Goal: Register for event/course

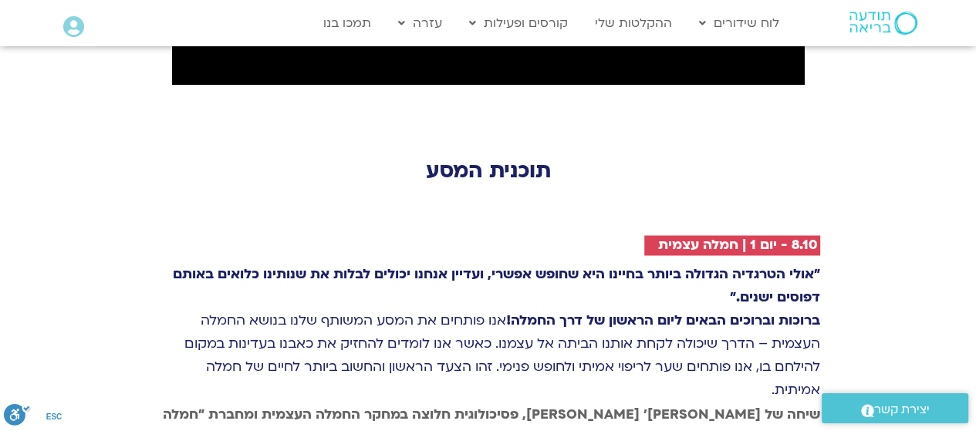
scroll to position [2161, 0]
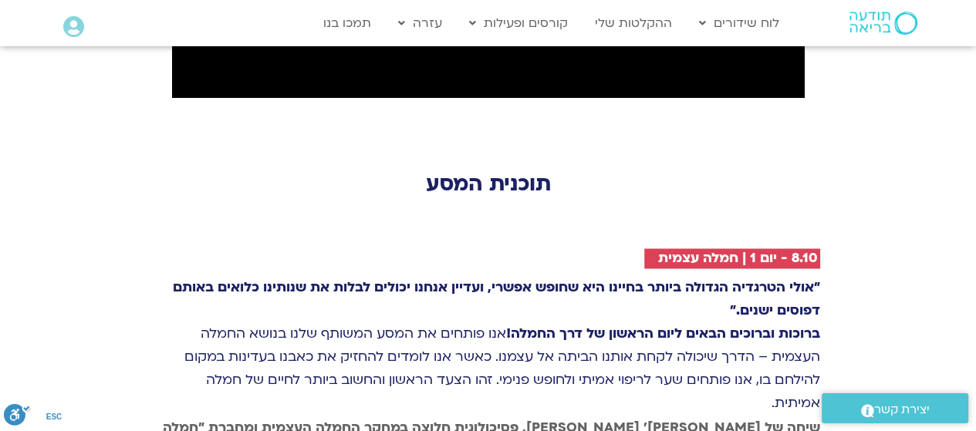
click at [727, 24] on link "לוח שידורים" at bounding box center [740, 22] width 96 height 29
click at [756, 61] on link "לוח שידורים יומי" at bounding box center [777, 56] width 170 height 36
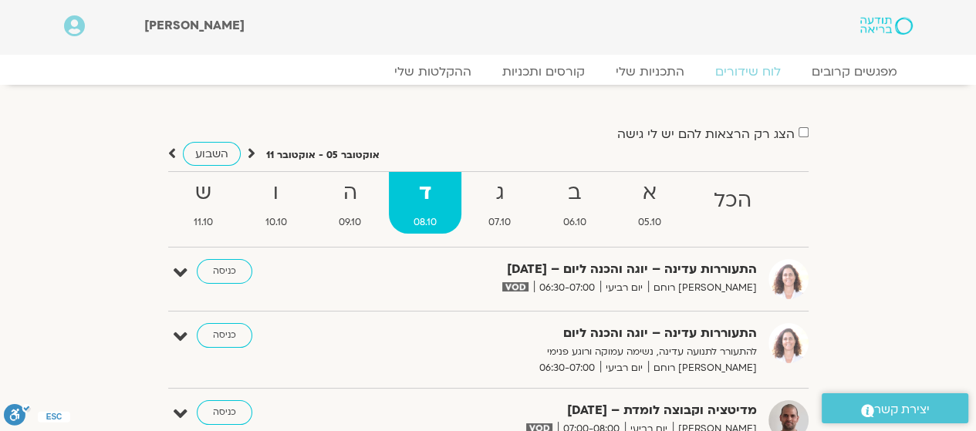
click at [352, 211] on link "ה 09.10" at bounding box center [351, 203] width 72 height 62
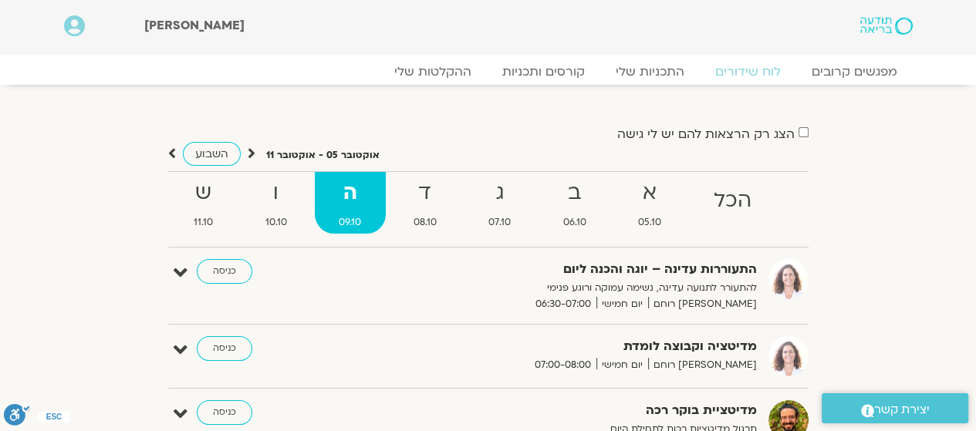
click at [438, 203] on strong "ד" at bounding box center [425, 193] width 73 height 35
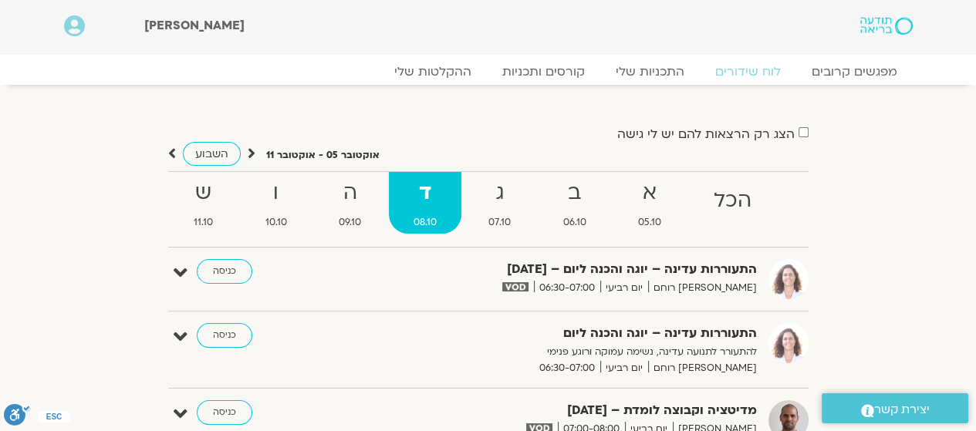
click at [343, 201] on strong "ה" at bounding box center [351, 193] width 72 height 35
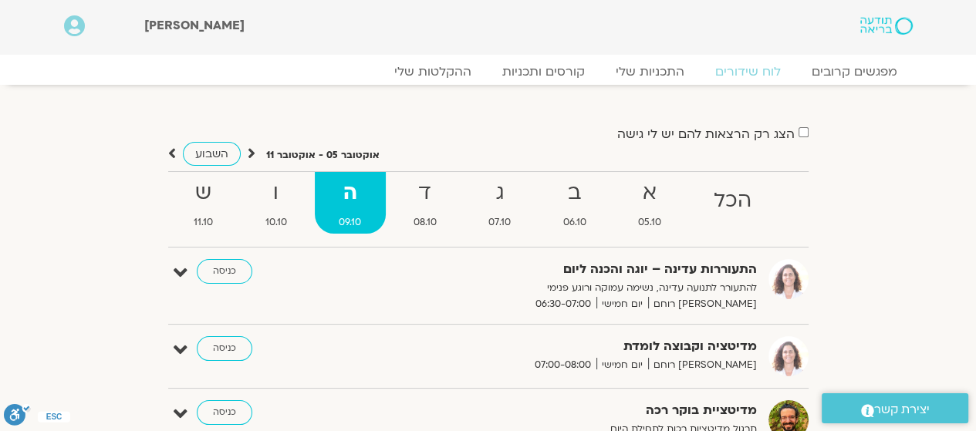
click at [259, 193] on strong "ו" at bounding box center [276, 193] width 71 height 35
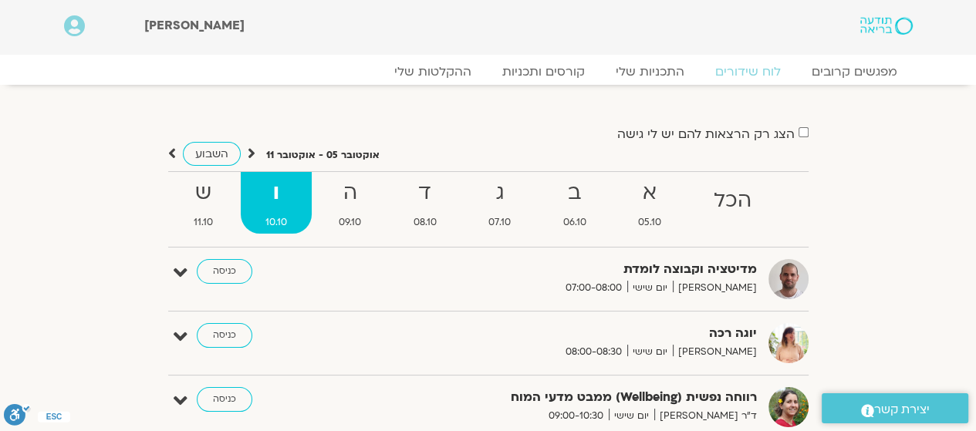
click at [204, 194] on strong "ש" at bounding box center [204, 193] width 69 height 35
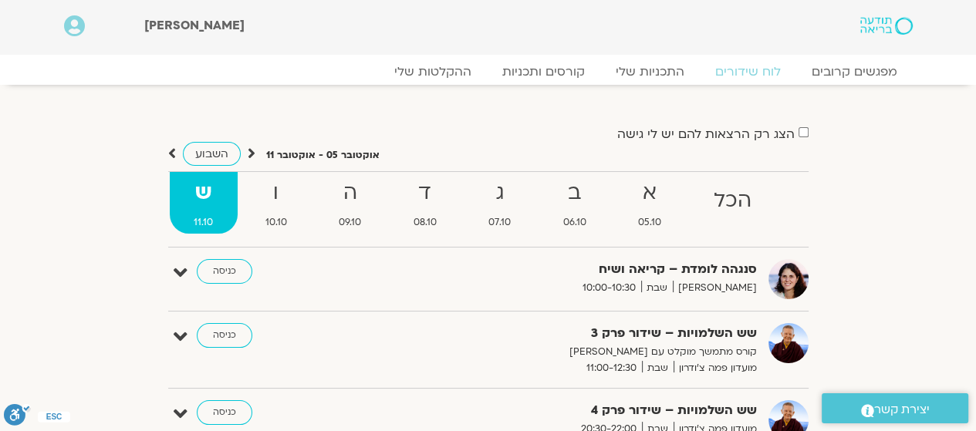
click at [660, 203] on strong "א" at bounding box center [650, 193] width 73 height 35
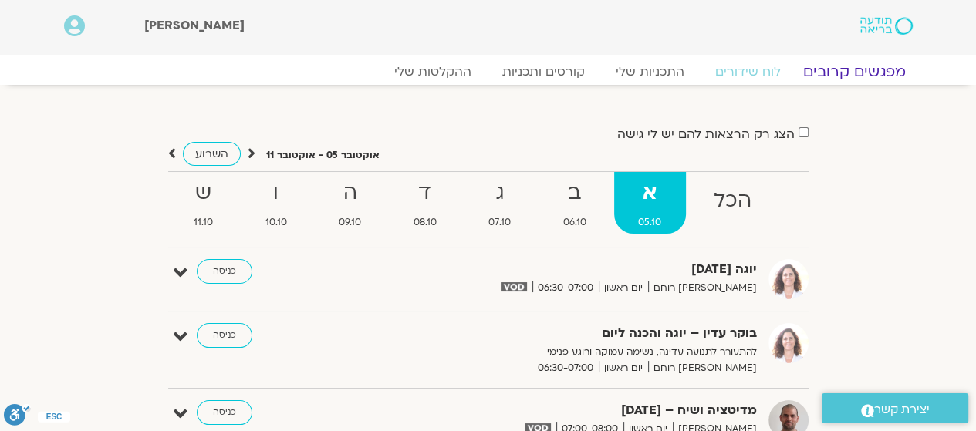
click at [834, 66] on link "מפגשים קרובים" at bounding box center [854, 72] width 140 height 19
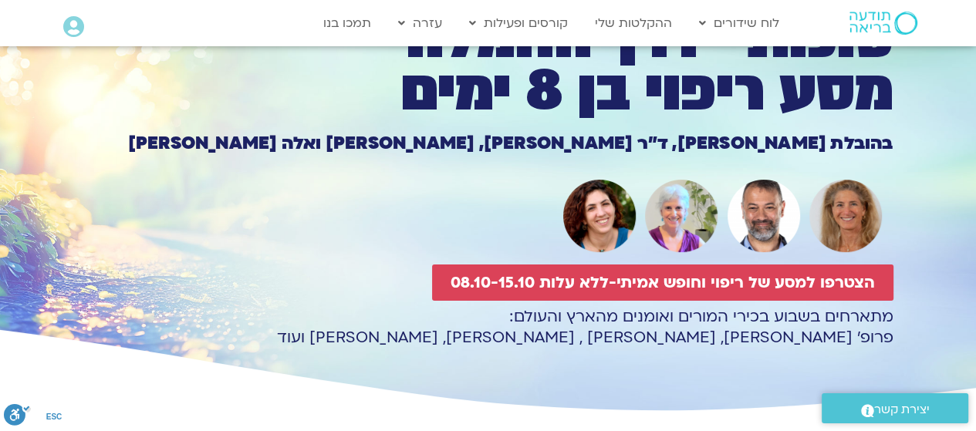
scroll to position [77, 0]
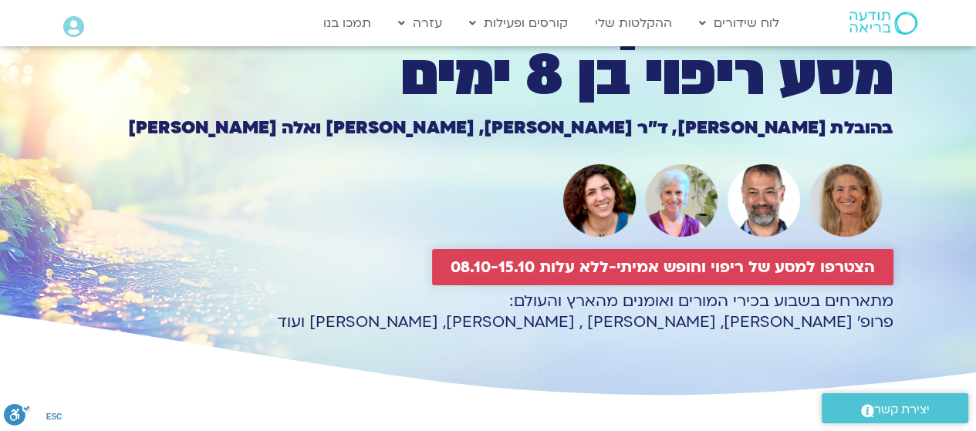
click at [601, 259] on span "הצטרפו למסע של ריפוי וחופש אמיתי-ללא עלות 08.10-15.10" at bounding box center [663, 268] width 425 height 18
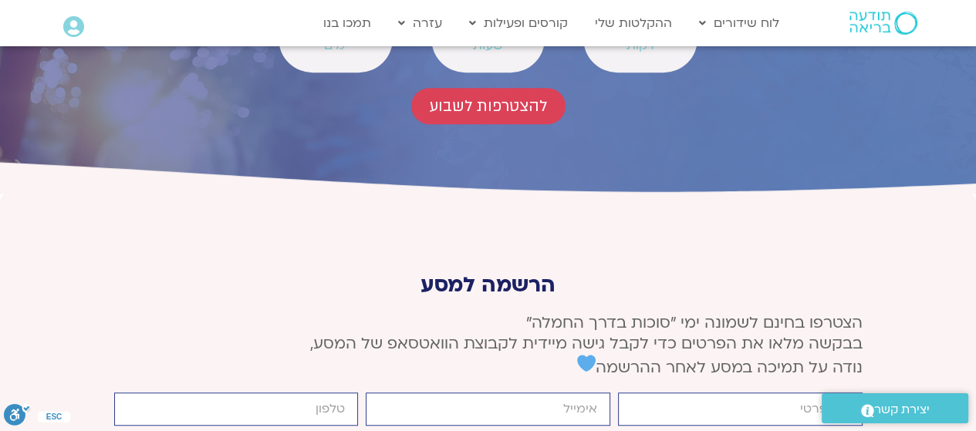
scroll to position [5758, 0]
click at [664, 393] on input "firstname" at bounding box center [740, 409] width 245 height 33
type input "יעל תבור"
type input "yael@tavor.cc"
drag, startPoint x: 295, startPoint y: 321, endPoint x: 359, endPoint y: 321, distance: 64.1
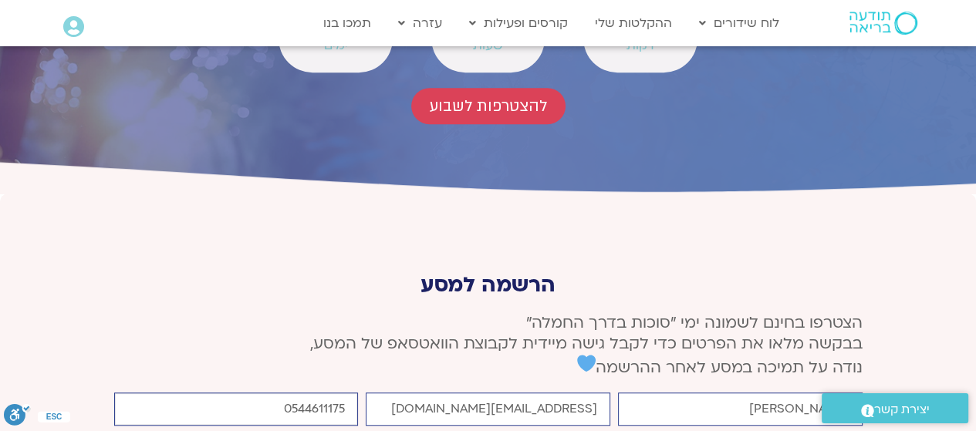
click at [359, 393] on div "cellphone 0544611175" at bounding box center [236, 409] width 252 height 33
type input "05"
click at [792, 393] on input "יעל תבור" at bounding box center [740, 409] width 245 height 33
drag, startPoint x: 550, startPoint y: 320, endPoint x: 641, endPoint y: 320, distance: 91.9
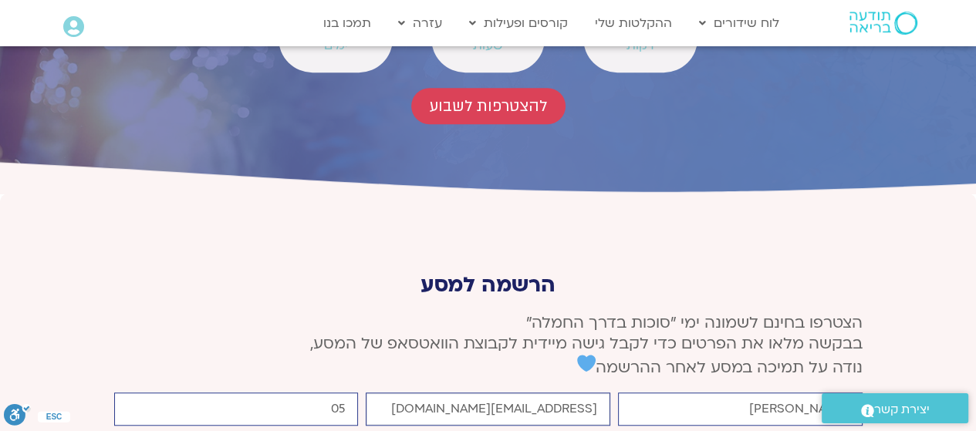
type input "yael@tavor.cc"
click at [334, 393] on input "05" at bounding box center [236, 409] width 245 height 33
drag, startPoint x: 333, startPoint y: 323, endPoint x: 344, endPoint y: 320, distance: 11.2
click at [344, 393] on input "0544850236" at bounding box center [236, 409] width 245 height 33
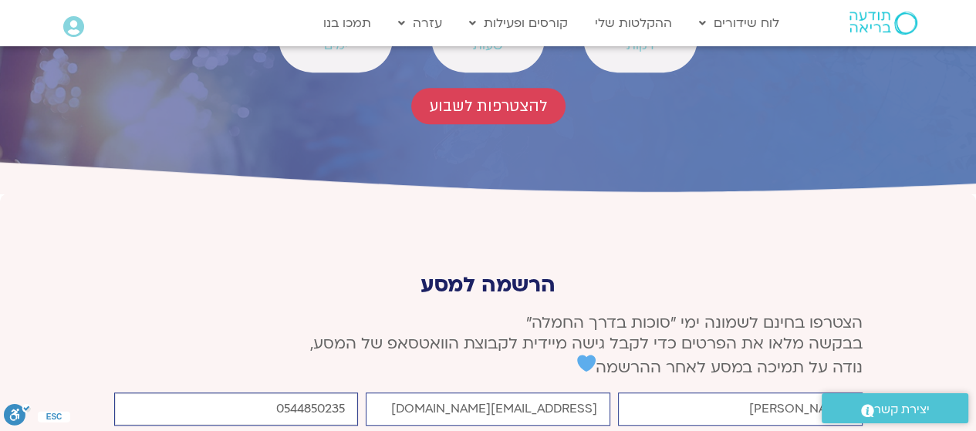
type input "0544850235"
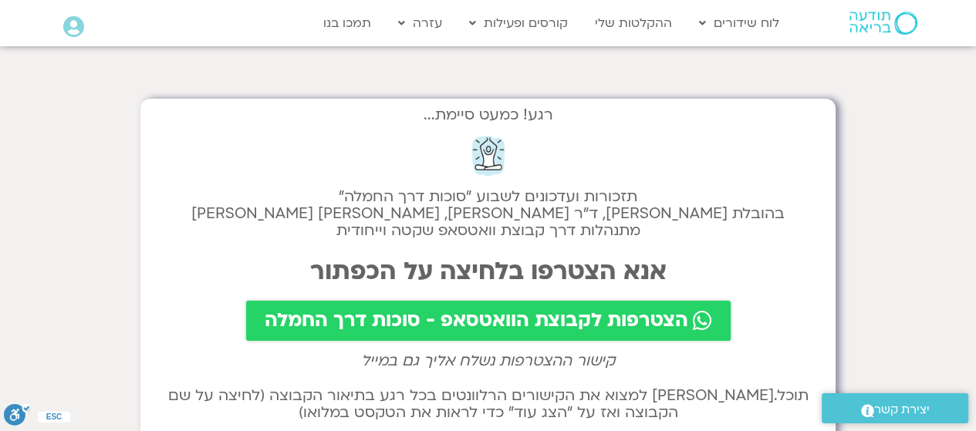
scroll to position [77, 0]
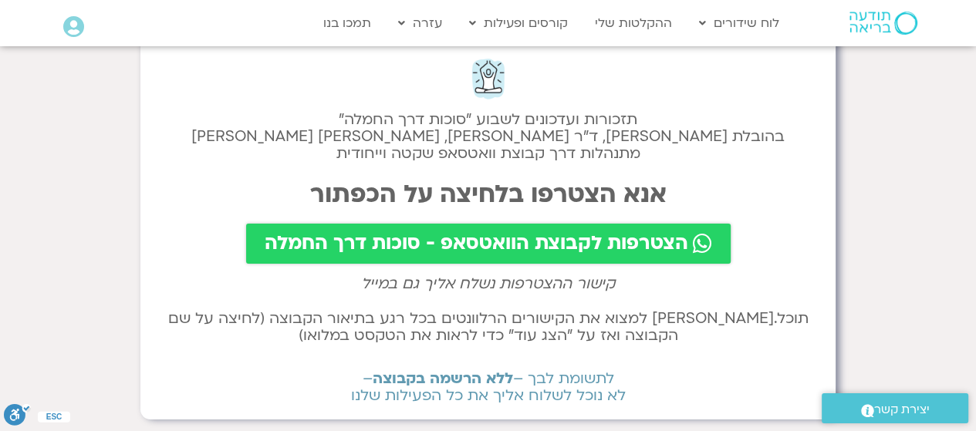
click at [484, 242] on span "הצטרפות לקבוצת הוואטסאפ - סוכות דרך החמלה" at bounding box center [477, 244] width 424 height 22
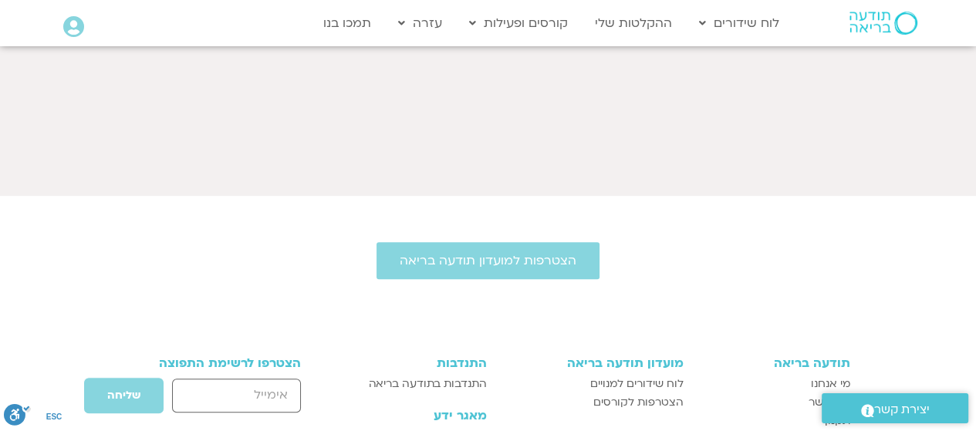
scroll to position [232, 0]
